Goal: Check status: Check status

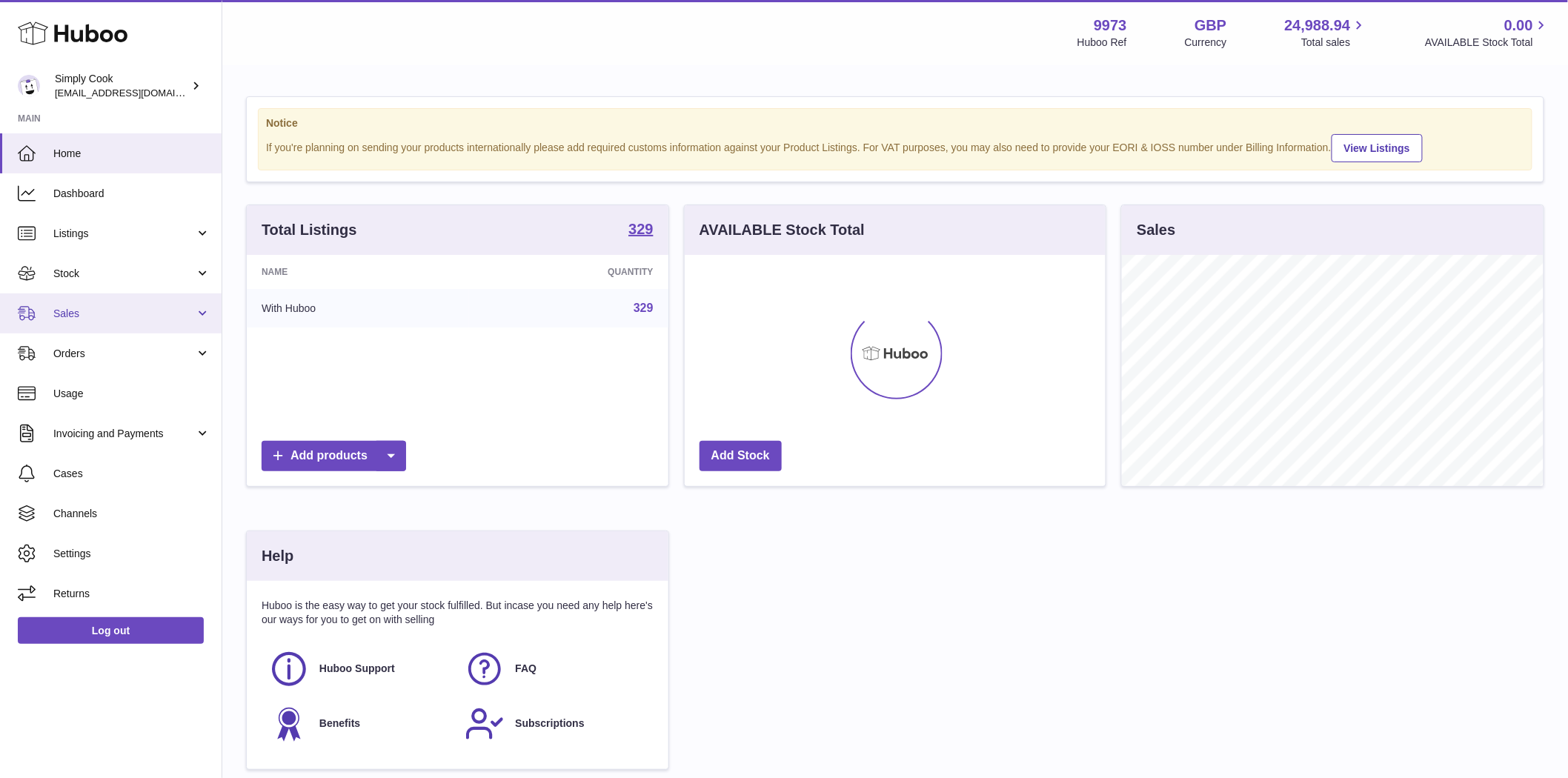
scroll to position [231, 421]
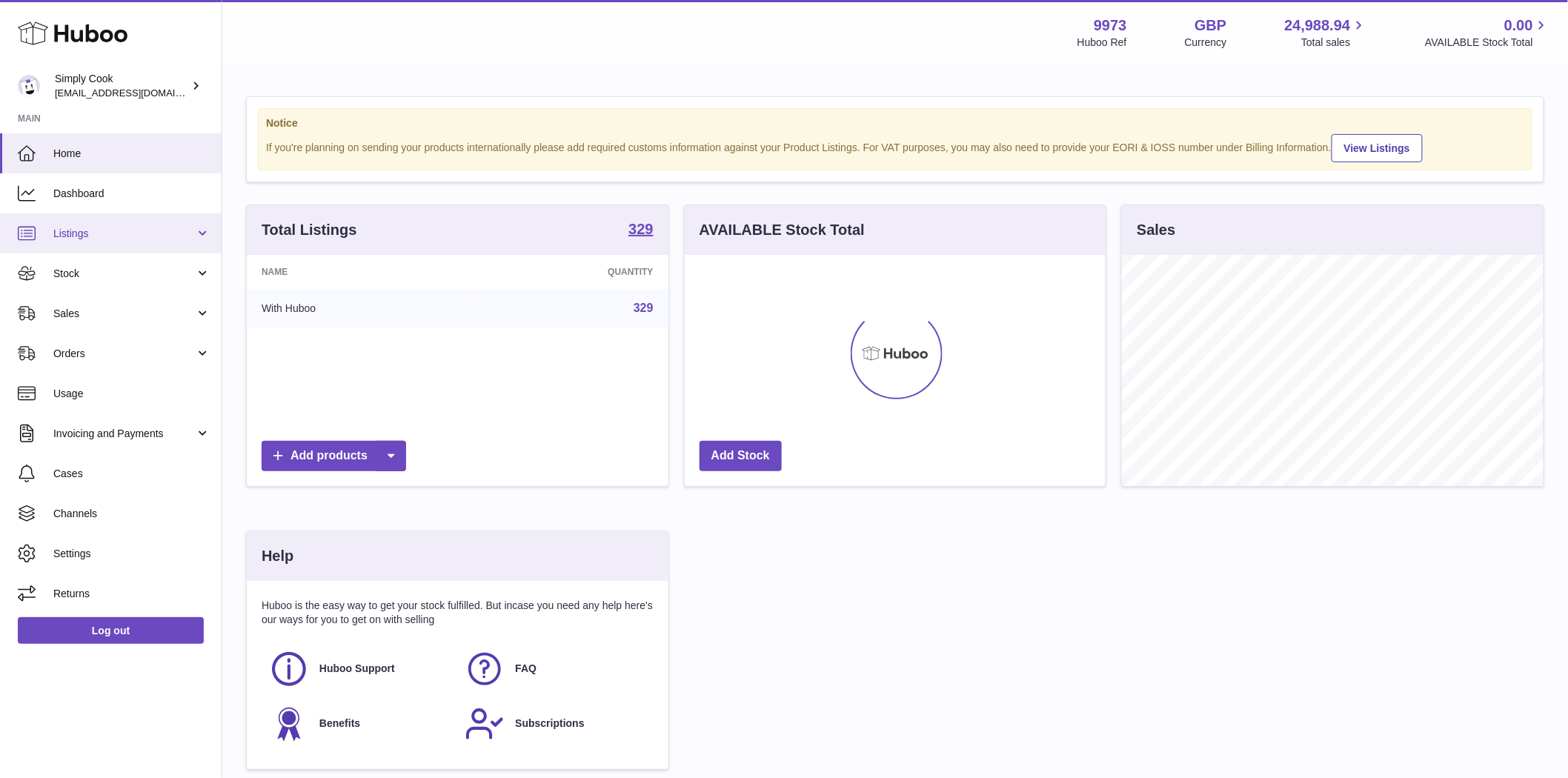
click at [70, 227] on span "Listings" at bounding box center [124, 234] width 142 height 14
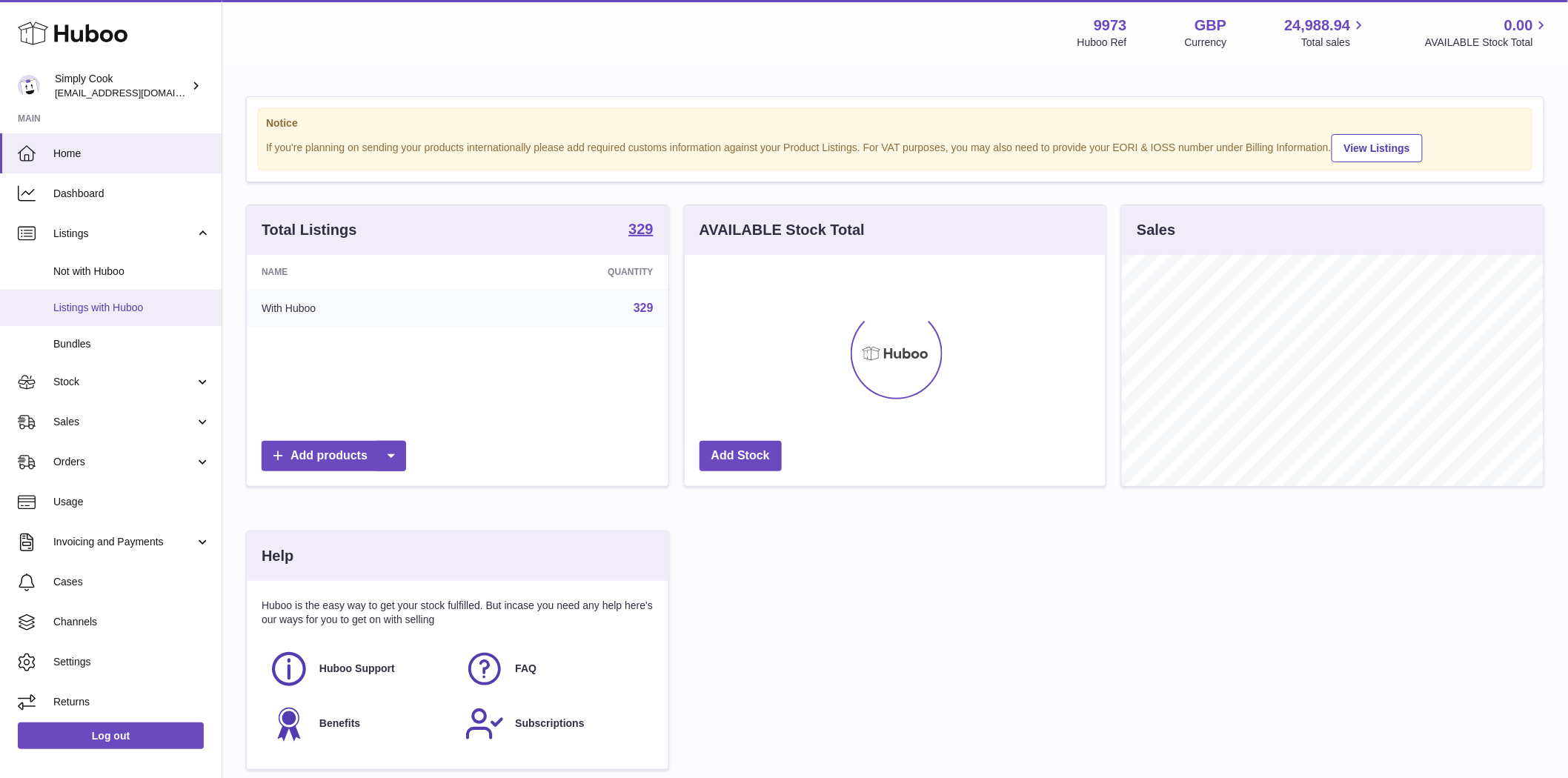
click at [76, 308] on span "Listings with Huboo" at bounding box center [132, 308] width 157 height 14
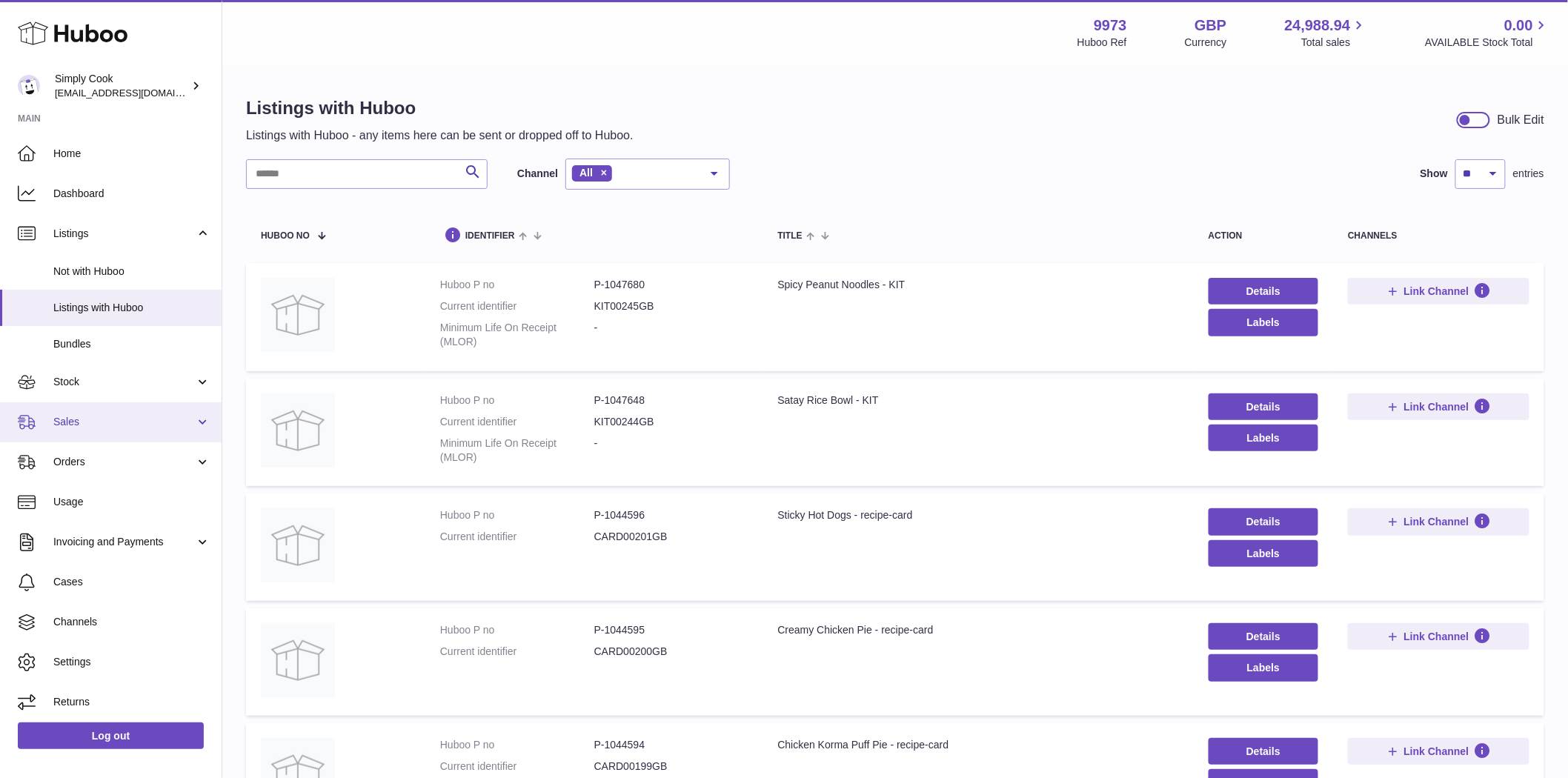
click at [68, 417] on span "Sales" at bounding box center [124, 422] width 142 height 14
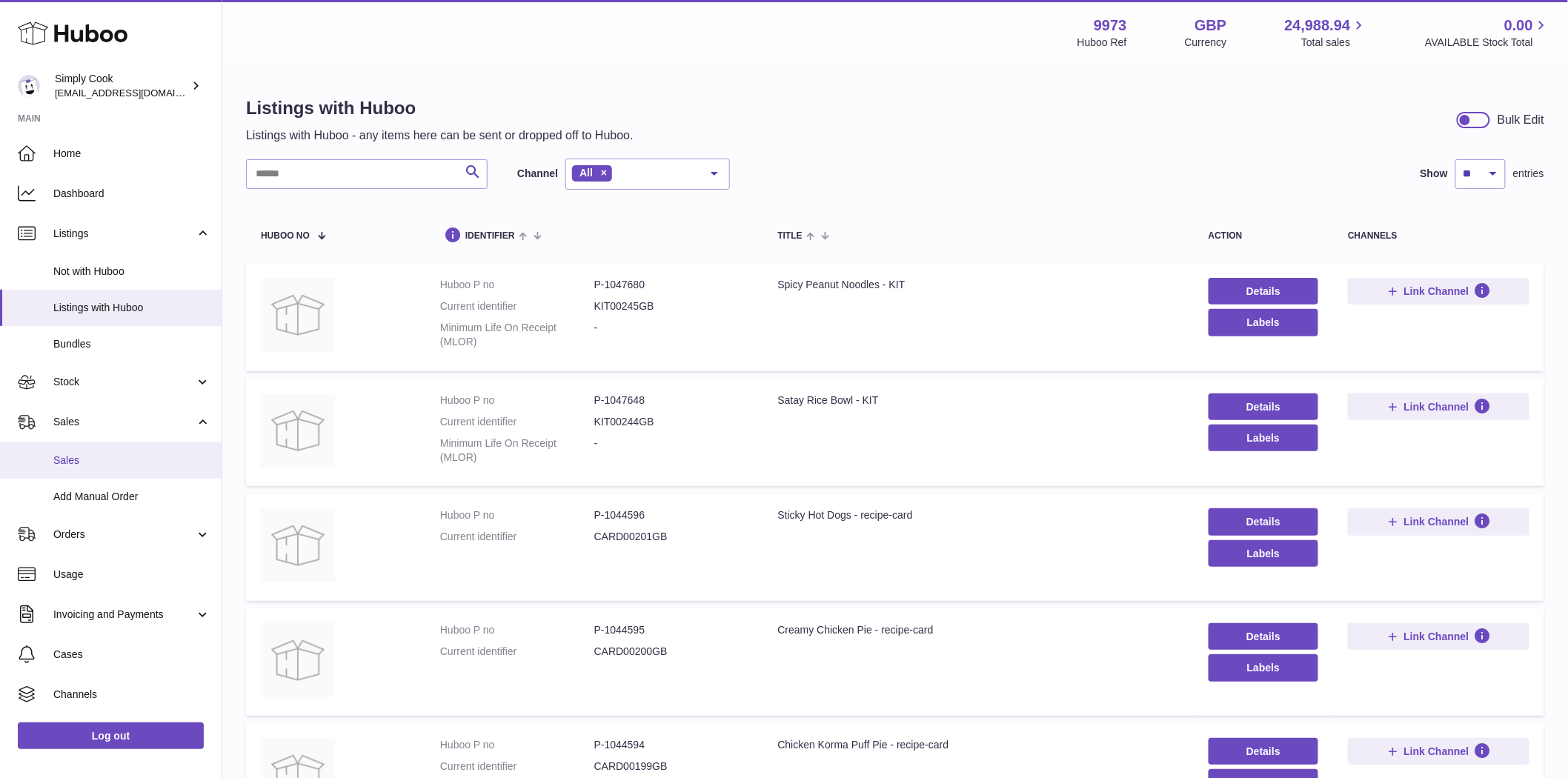
click at [85, 464] on span "Sales" at bounding box center [132, 461] width 157 height 14
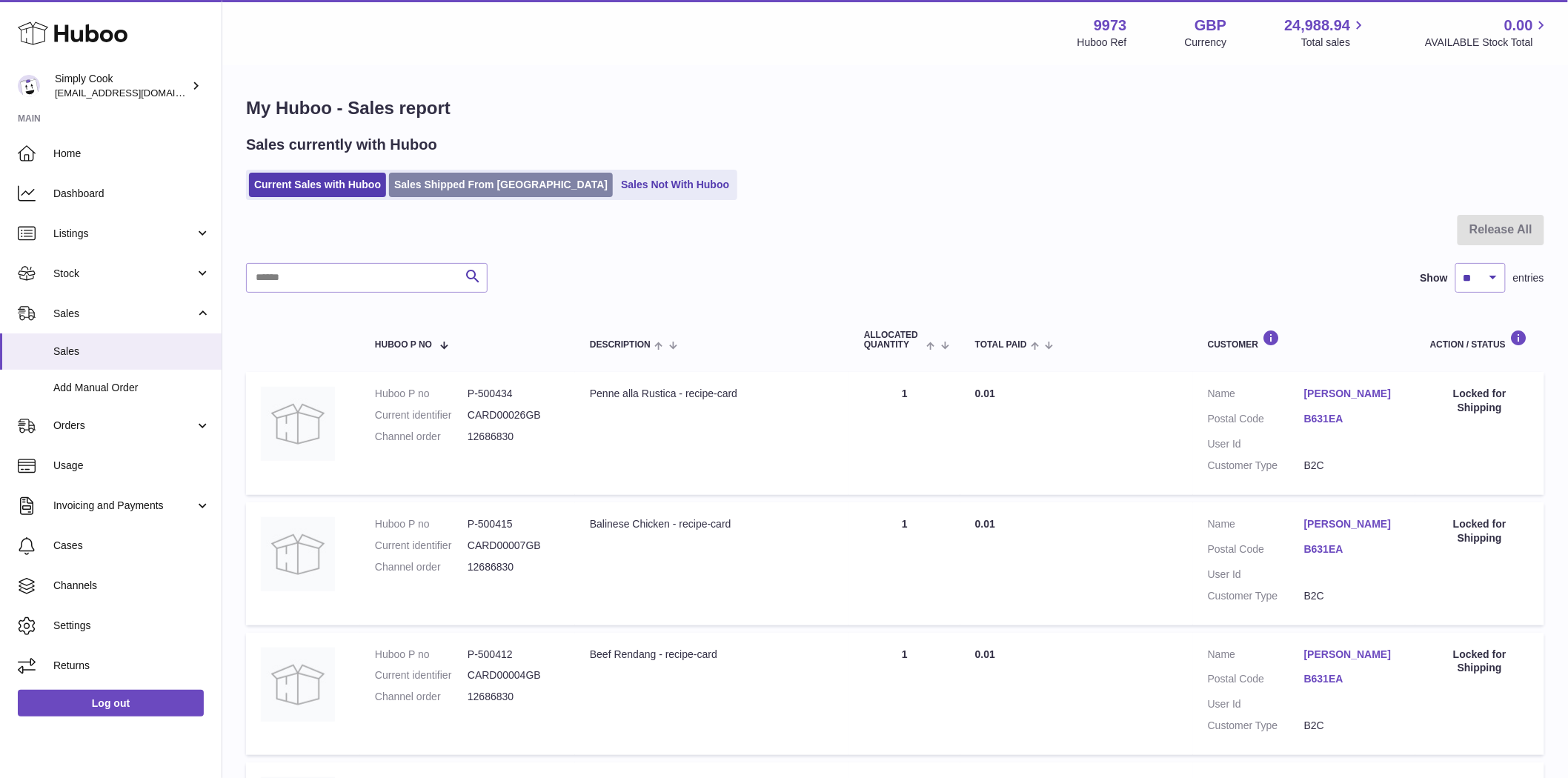
click at [426, 195] on link "Sales Shipped From Huboo" at bounding box center [501, 184] width 224 height 24
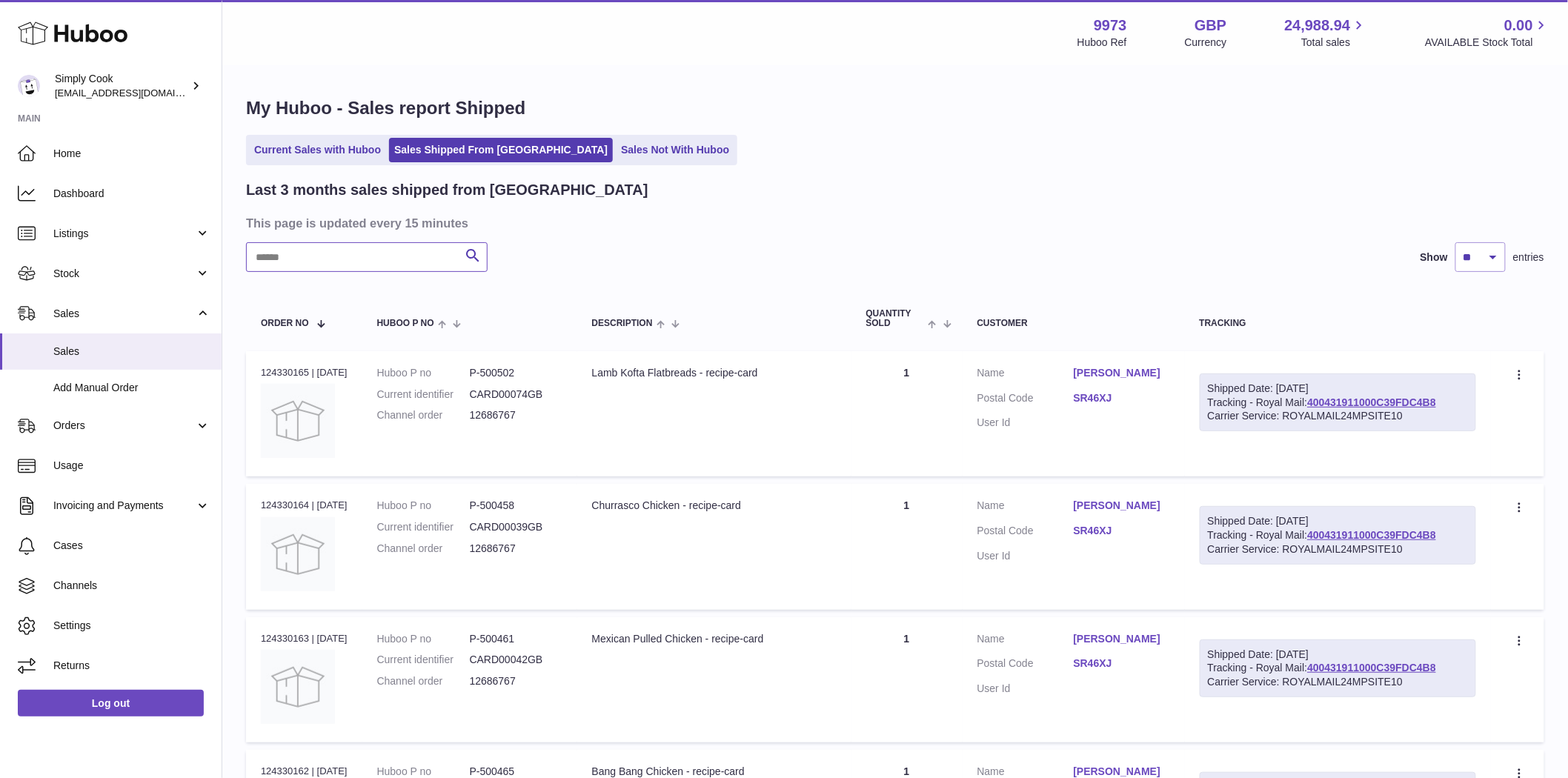
click at [305, 257] on input "text" at bounding box center [366, 257] width 241 height 30
paste input "********"
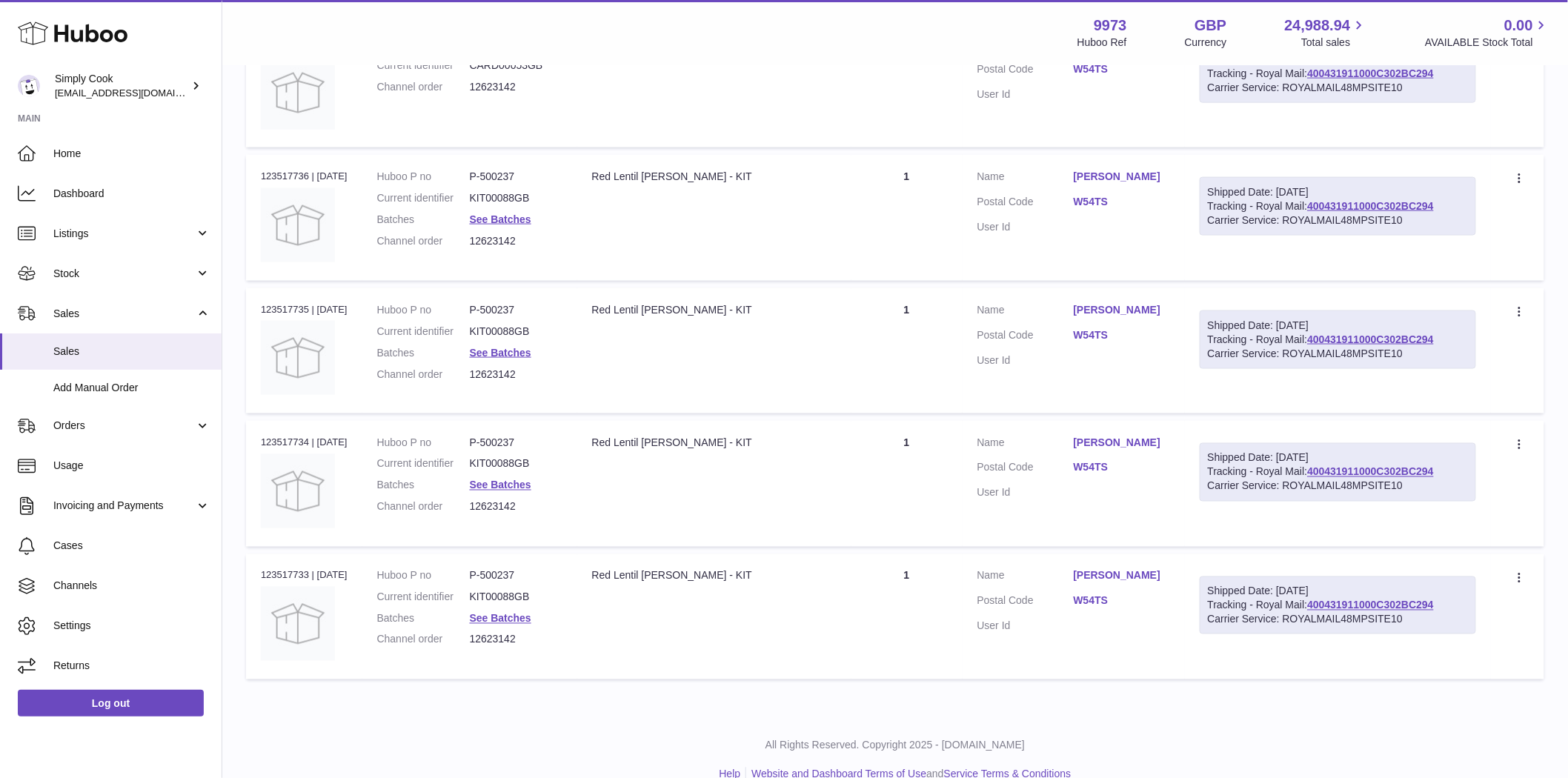
scroll to position [750, 0]
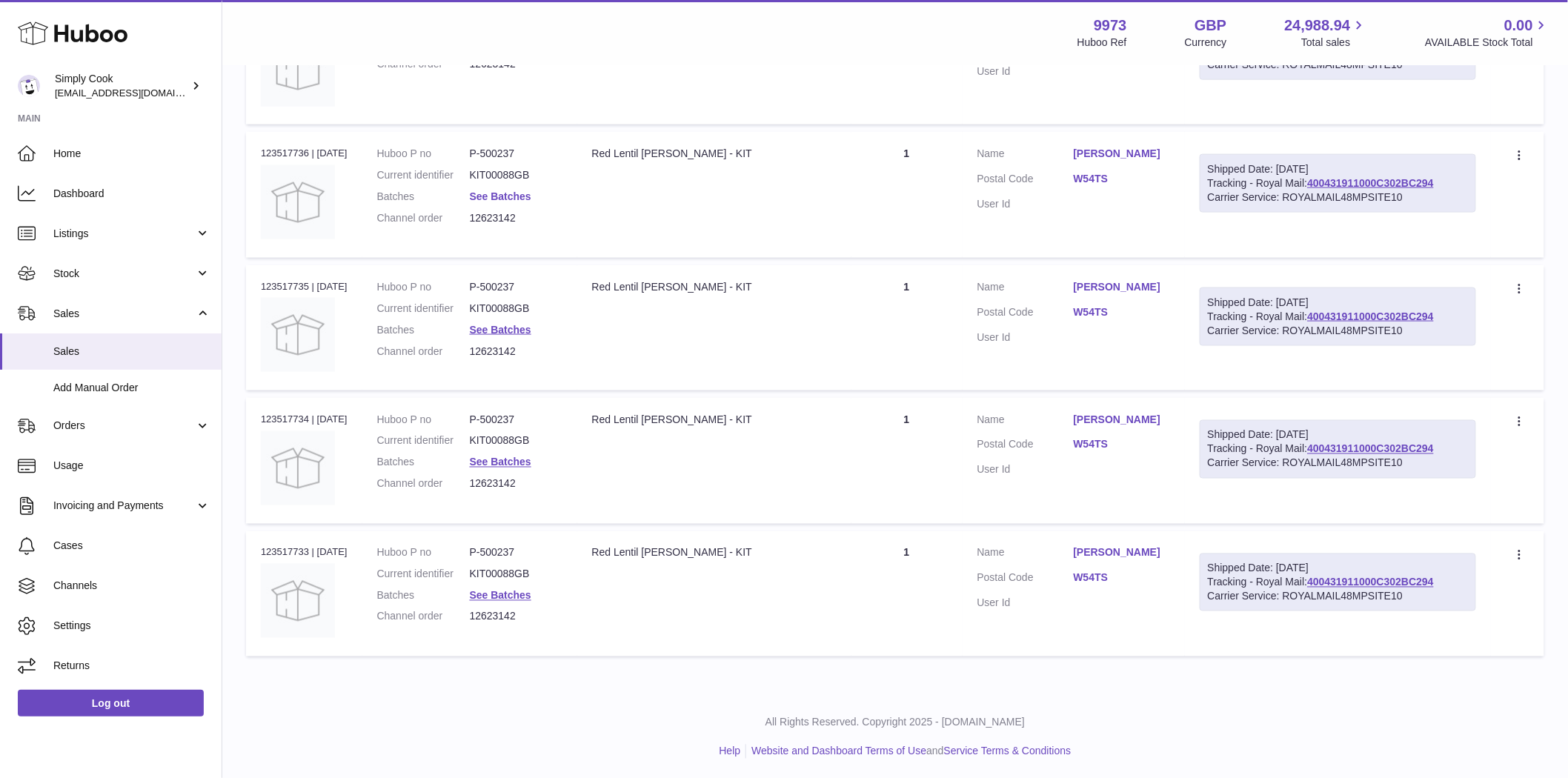
type input "********"
click at [530, 192] on link "See Batches" at bounding box center [501, 196] width 61 height 12
click at [529, 192] on div at bounding box center [784, 389] width 1568 height 778
click at [1113, 155] on link "Anne Millman" at bounding box center [1122, 154] width 97 height 14
click at [1113, 155] on div at bounding box center [784, 389] width 1568 height 778
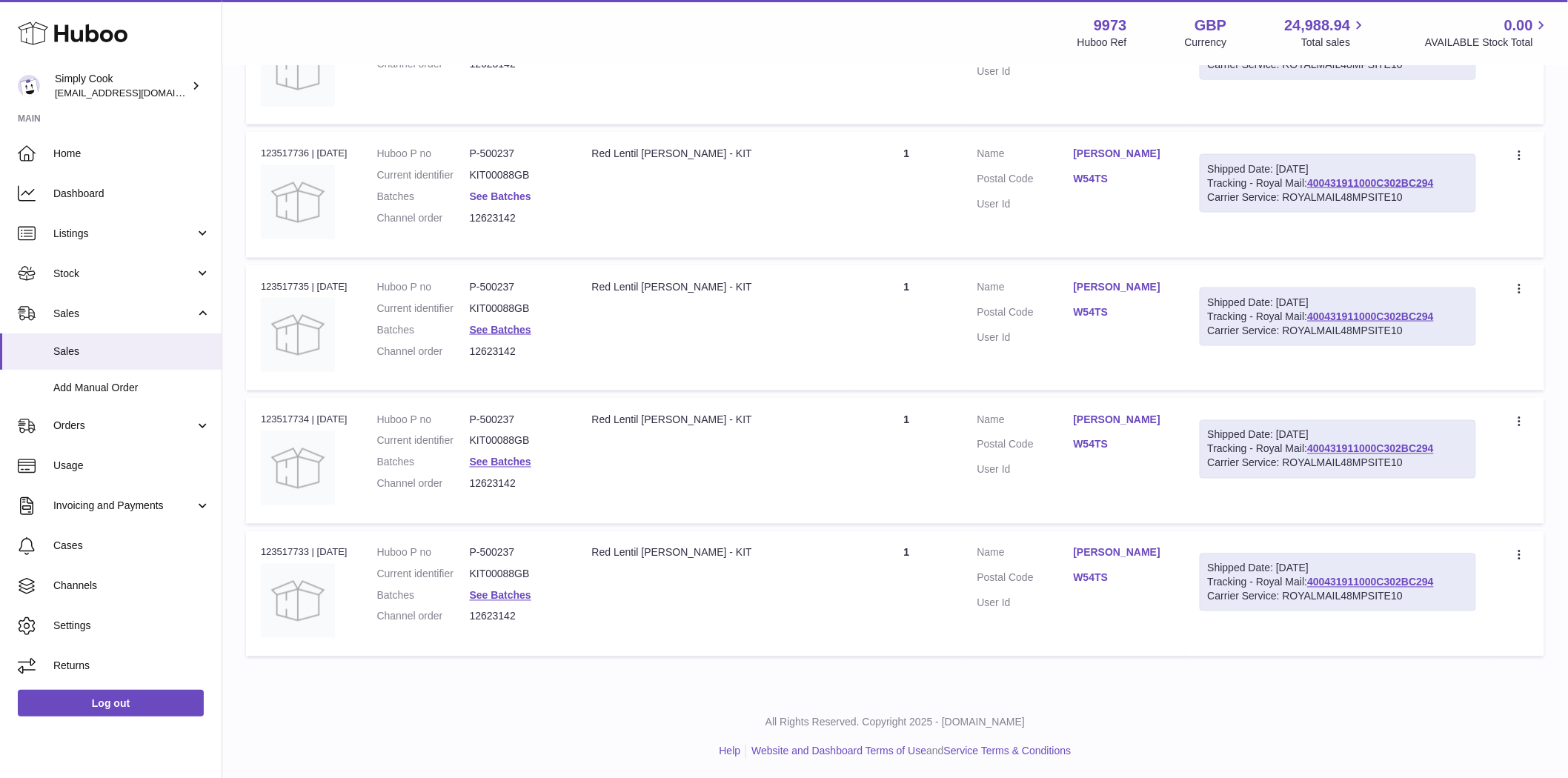
click at [524, 196] on link "See Batches" at bounding box center [501, 196] width 61 height 12
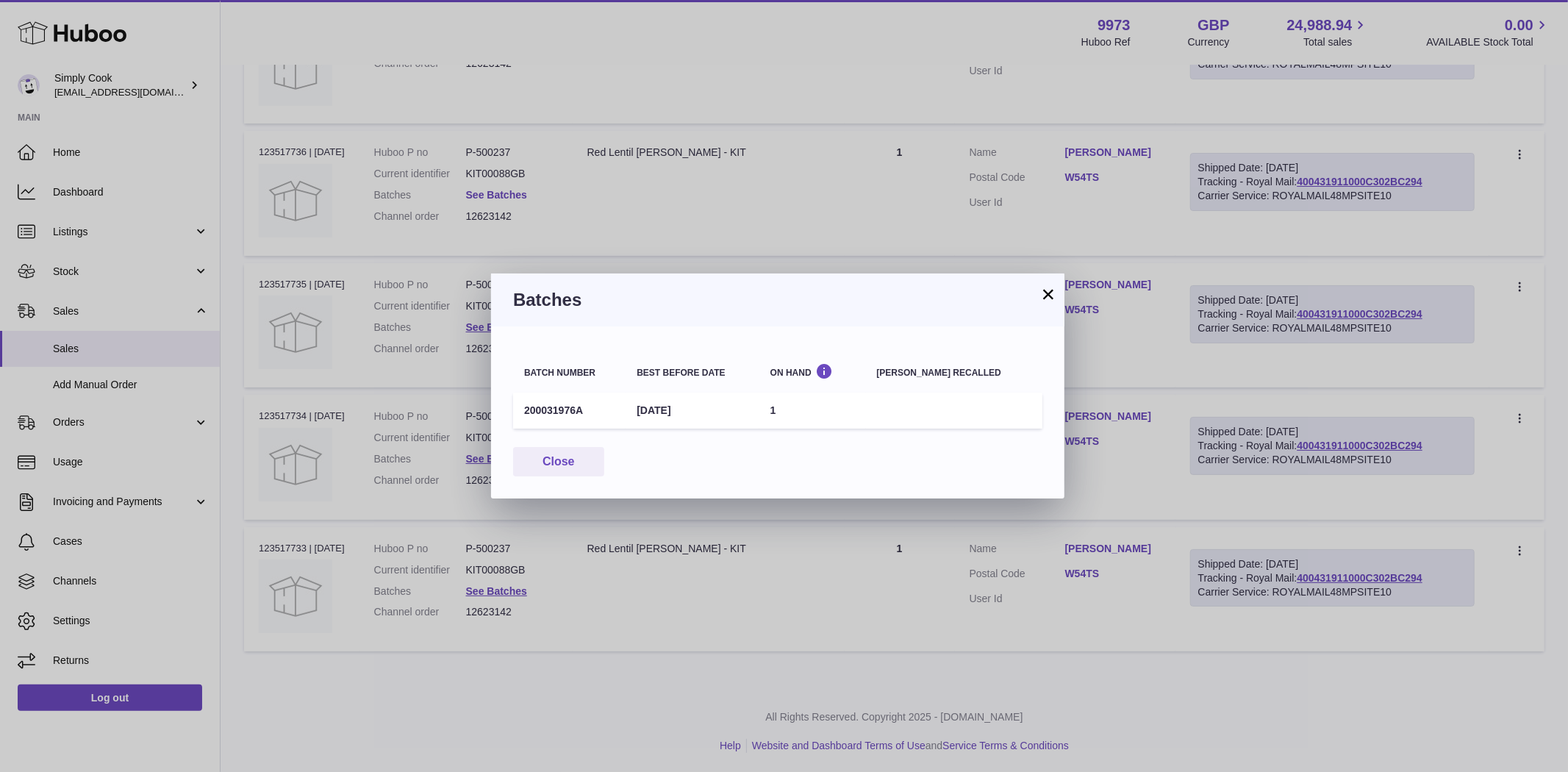
click at [520, 195] on div "× Batches Batch number Best before date On Hand Batch recalled 200031976A 31st …" at bounding box center [784, 386] width 1568 height 772
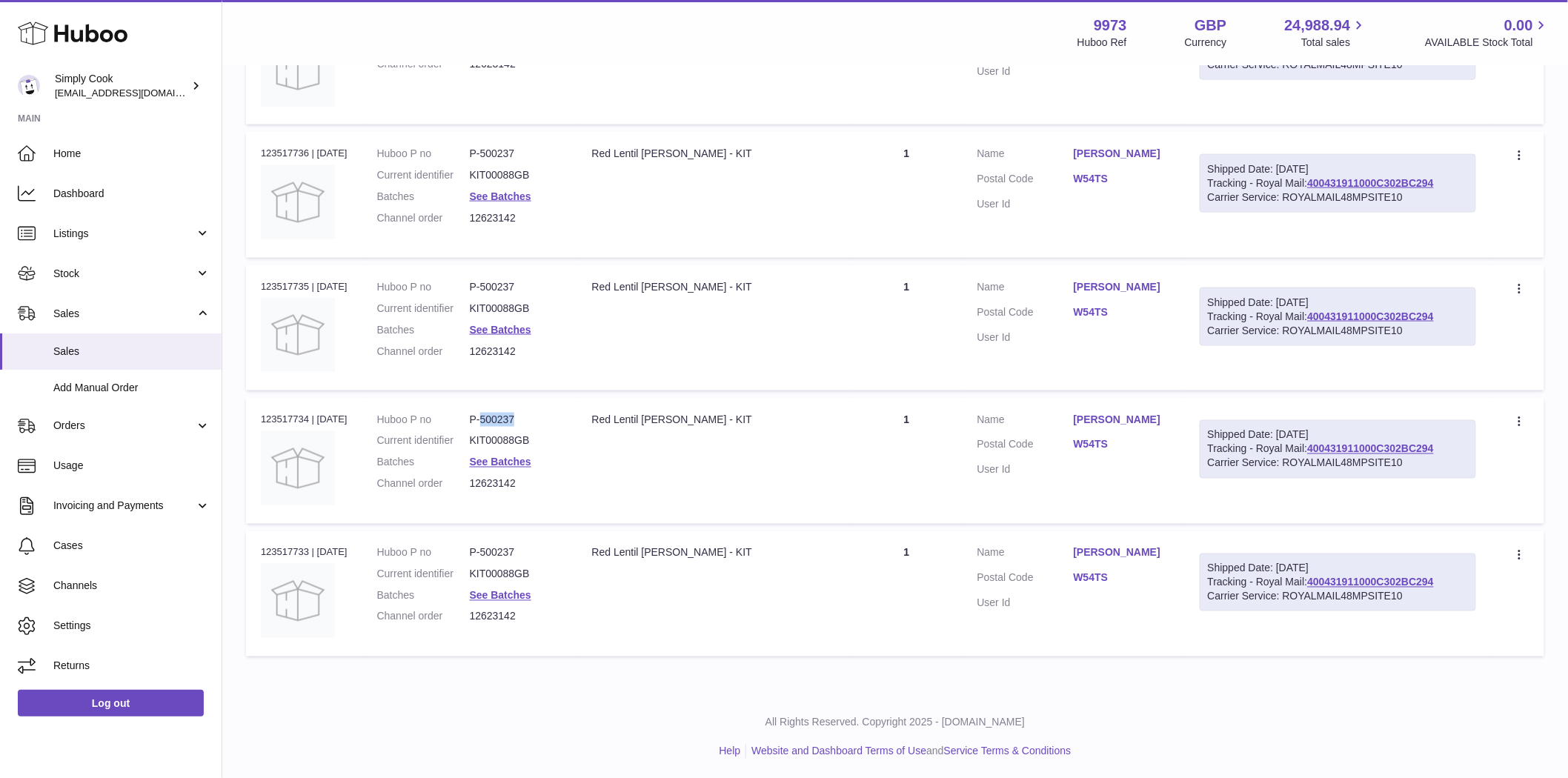
drag, startPoint x: 547, startPoint y: 417, endPoint x: 490, endPoint y: 421, distance: 57.1
click at [490, 421] on dd "P-500237" at bounding box center [516, 420] width 92 height 14
copy dd "500237"
